Goal: Task Accomplishment & Management: Manage account settings

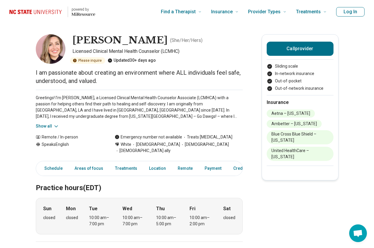
click at [345, 12] on button "Log In" at bounding box center [350, 11] width 28 height 9
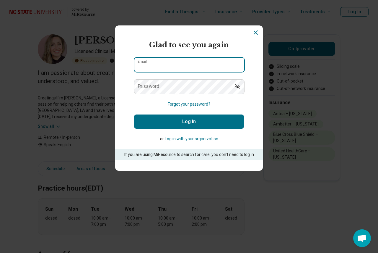
type input "**********"
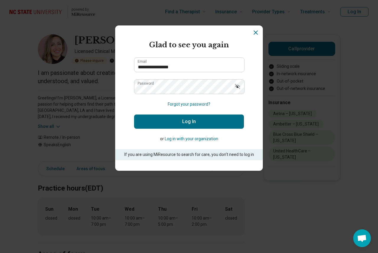
click at [203, 118] on button "Log In" at bounding box center [189, 121] width 110 height 14
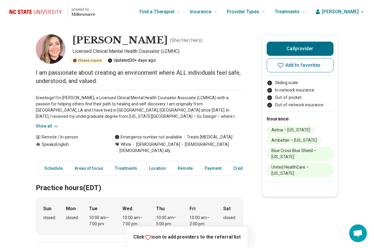
click at [352, 11] on span "[PERSON_NAME]" at bounding box center [340, 11] width 37 height 7
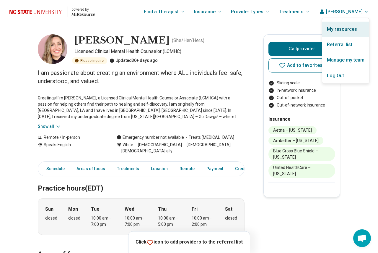
click at [347, 28] on link "My resources" at bounding box center [345, 29] width 47 height 15
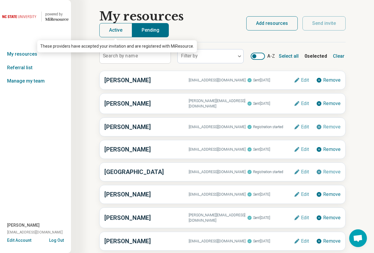
click at [108, 32] on button "Active" at bounding box center [115, 30] width 33 height 14
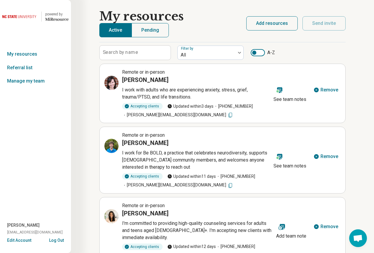
click at [260, 54] on div at bounding box center [257, 52] width 14 height 7
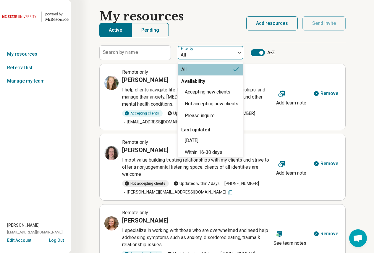
click at [223, 56] on div at bounding box center [206, 55] width 53 height 8
drag, startPoint x: 241, startPoint y: 89, endPoint x: 246, endPoint y: 122, distance: 33.5
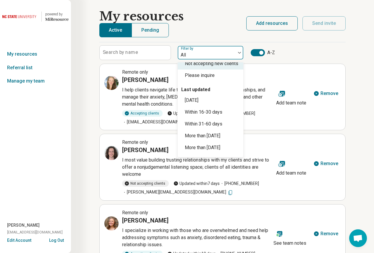
scroll to position [47, 0]
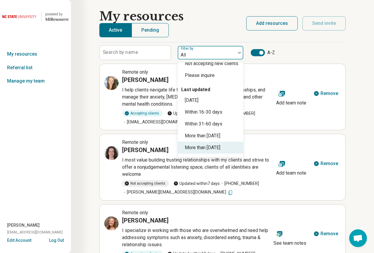
click at [220, 148] on div "More than [DATE]" at bounding box center [202, 147] width 35 height 7
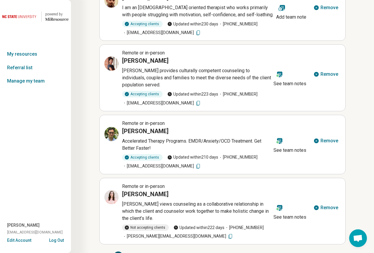
scroll to position [366, 0]
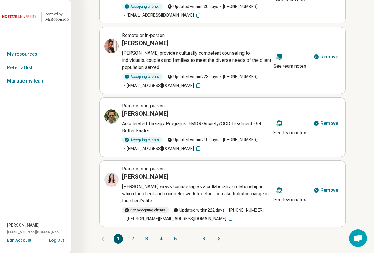
click at [174, 237] on button "5" at bounding box center [174, 238] width 9 height 9
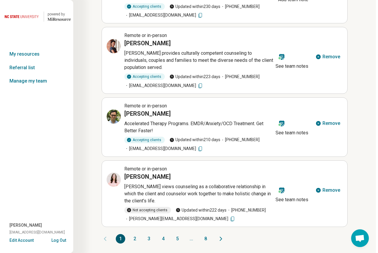
scroll to position [344, 0]
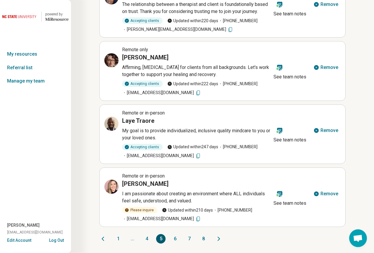
click at [317, 193] on icon at bounding box center [316, 194] width 6 height 6
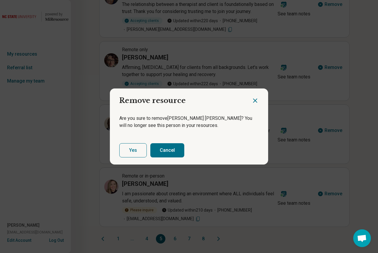
click at [128, 149] on button "Yes" at bounding box center [132, 150] width 27 height 14
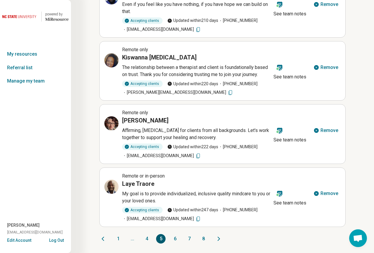
scroll to position [337, 0]
